Goal: Check status: Check status

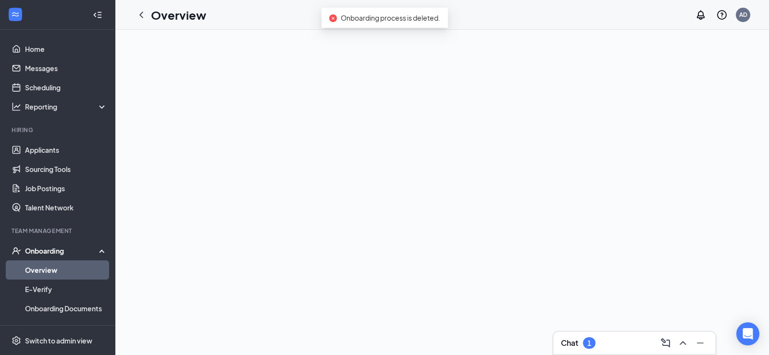
click at [47, 267] on link "Overview" at bounding box center [66, 270] width 82 height 19
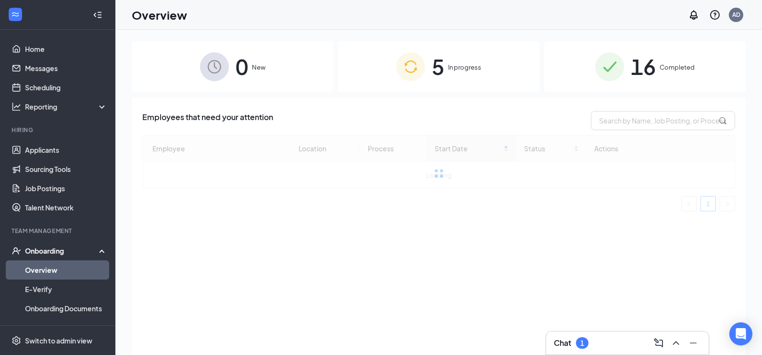
click at [466, 66] on span "In progress" at bounding box center [464, 68] width 33 height 10
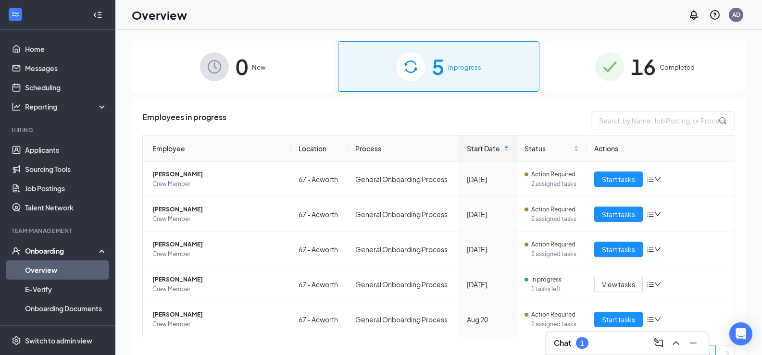
click at [631, 72] on span "16" at bounding box center [643, 66] width 25 height 33
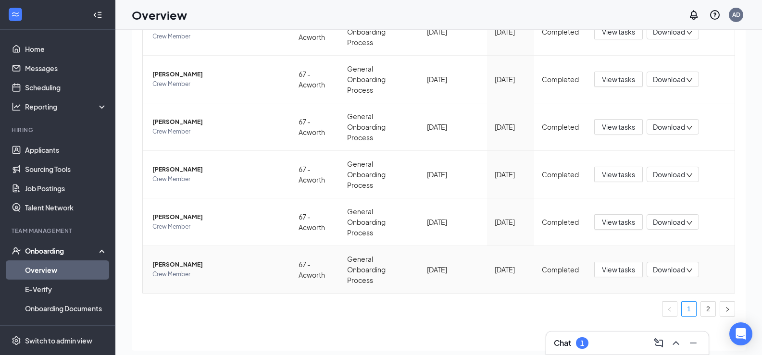
scroll to position [43, 0]
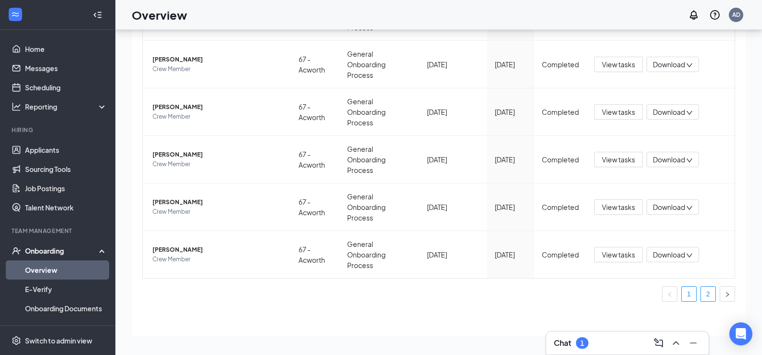
click at [702, 294] on link "2" at bounding box center [708, 294] width 14 height 14
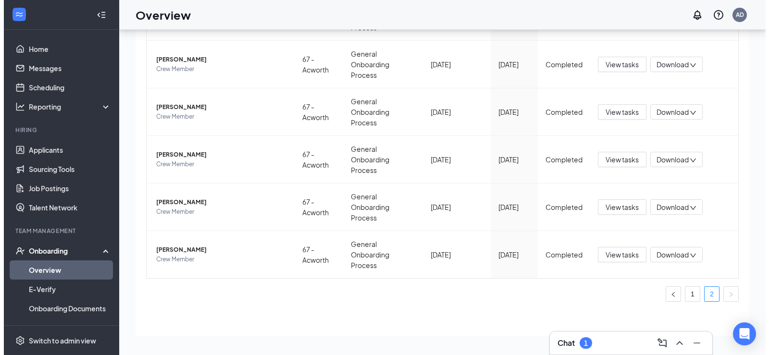
scroll to position [136, 0]
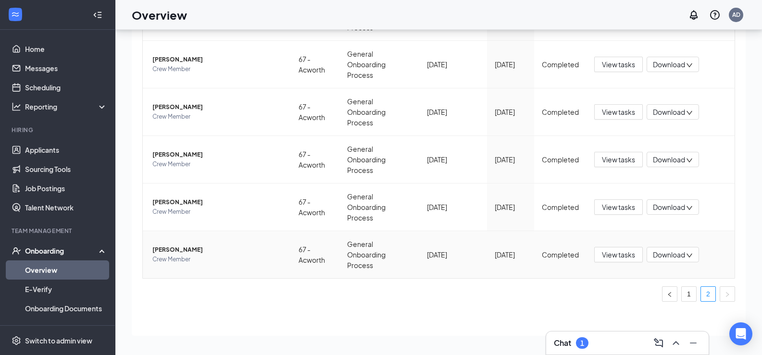
click at [163, 247] on span "[PERSON_NAME]" at bounding box center [217, 250] width 131 height 10
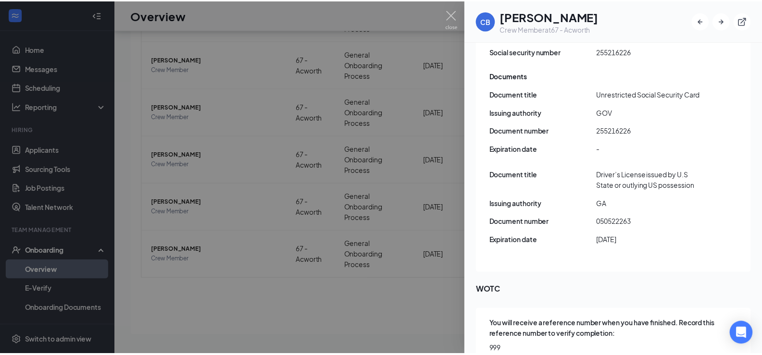
scroll to position [1193, 0]
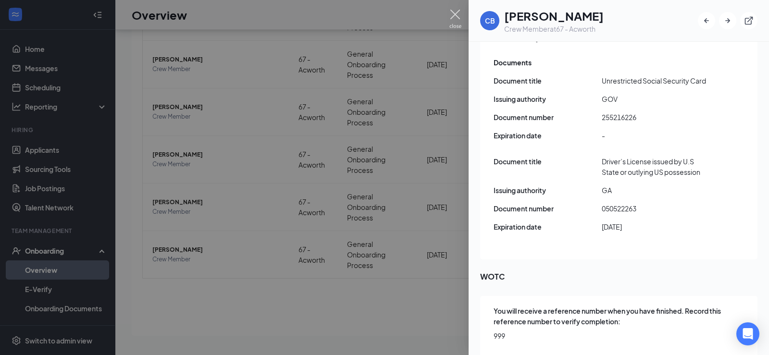
click at [456, 17] on img at bounding box center [456, 19] width 12 height 19
